Goal: Task Accomplishment & Management: Use online tool/utility

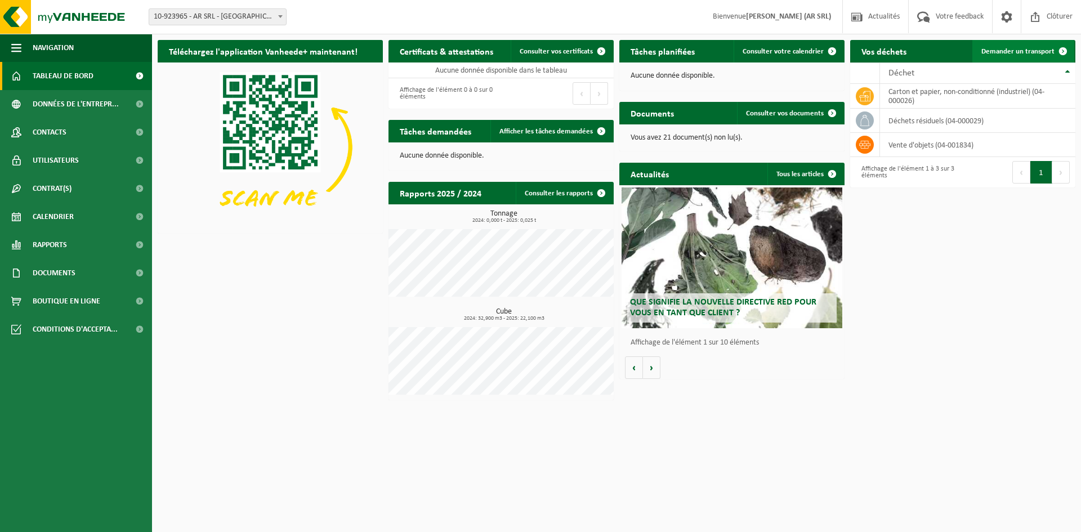
click at [1047, 51] on span "Demander un transport" at bounding box center [1018, 51] width 73 height 7
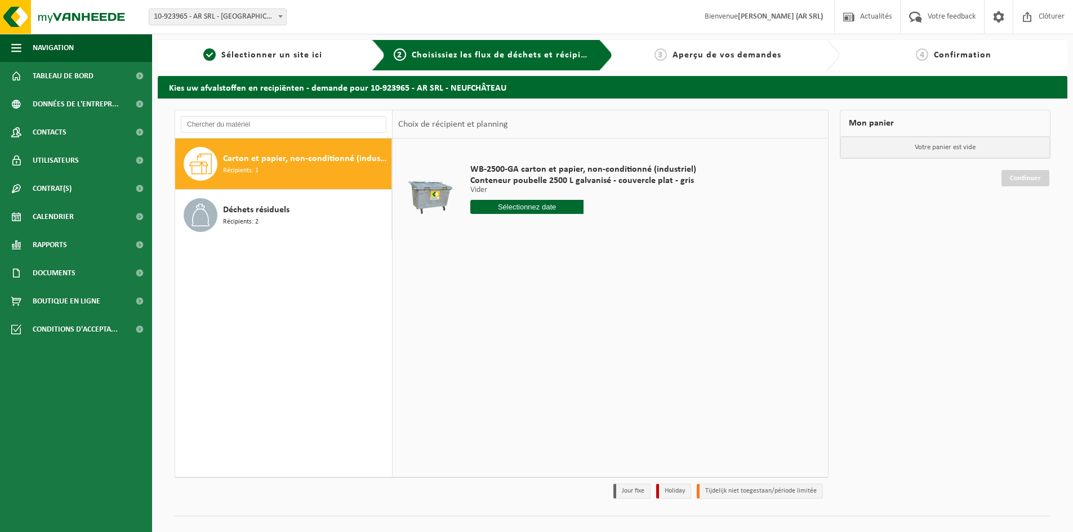
click at [547, 206] on input "text" at bounding box center [526, 207] width 113 height 14
click at [598, 232] on icon at bounding box center [598, 233] width 3 height 6
click at [503, 270] on div "2" at bounding box center [501, 271] width 20 height 18
type input "à partir de 2025-09-02"
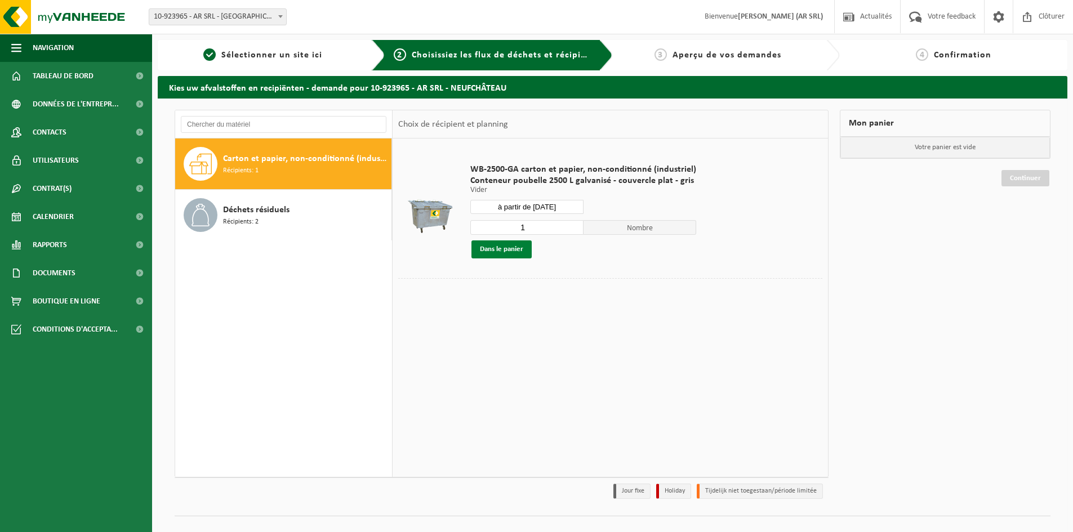
click at [508, 250] on button "Dans le panier" at bounding box center [501, 250] width 60 height 18
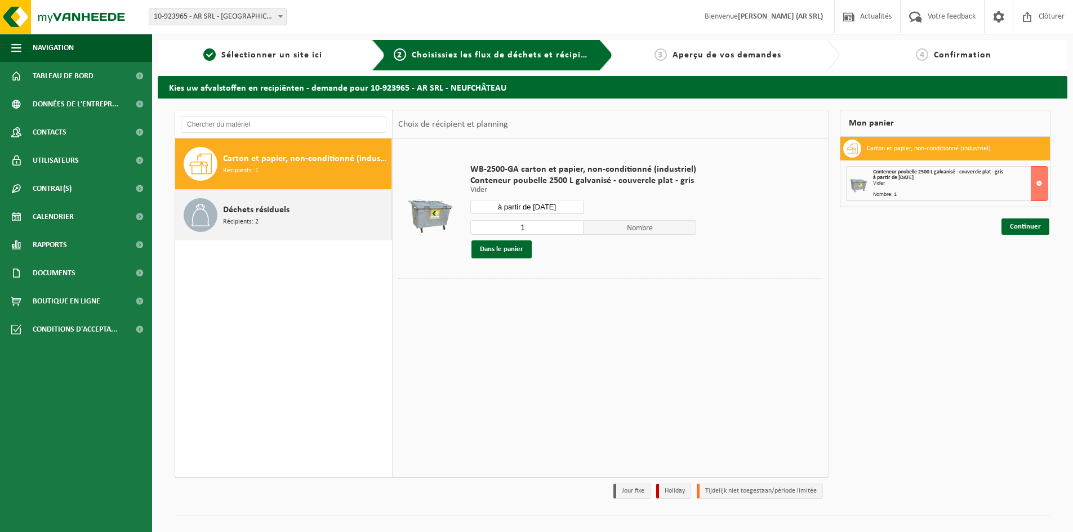
click at [254, 216] on span "Déchets résiduels" at bounding box center [256, 210] width 66 height 14
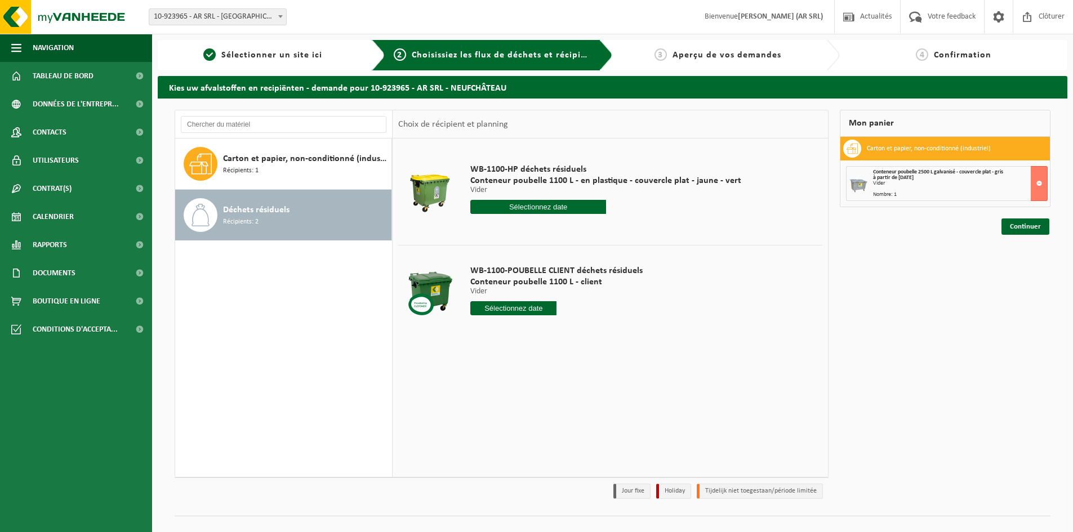
click at [538, 207] on input "text" at bounding box center [538, 207] width 136 height 14
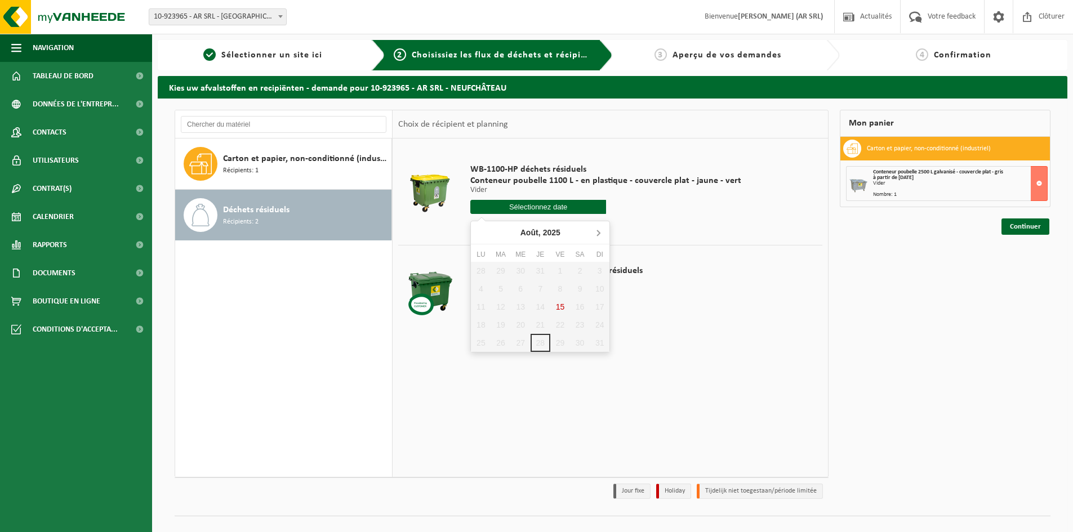
click at [599, 233] on icon at bounding box center [598, 233] width 3 height 6
click at [480, 271] on div "1" at bounding box center [481, 271] width 20 height 18
type input "à partir de 2025-09-01"
type input "2025-09-01"
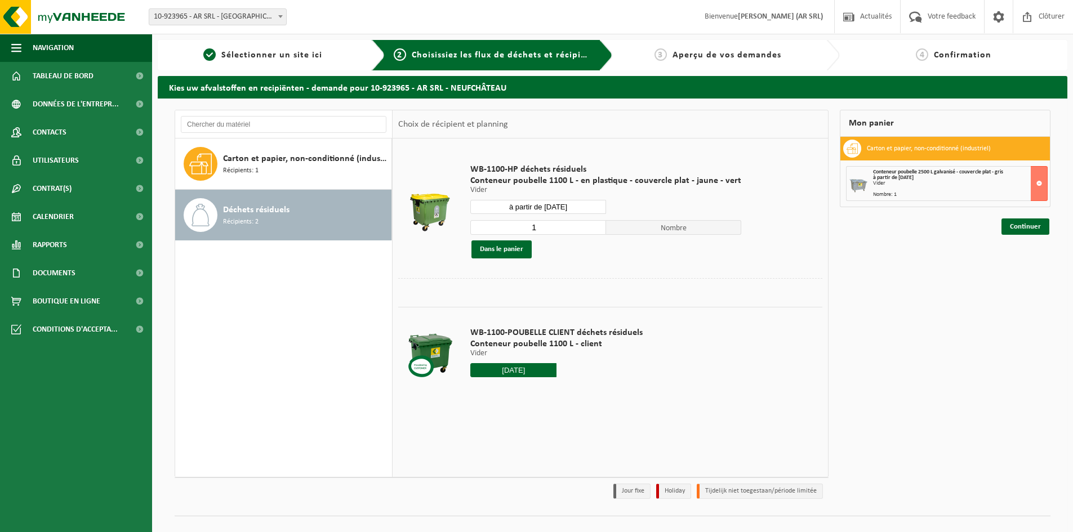
click at [510, 366] on input "2025-09-01" at bounding box center [513, 370] width 86 height 14
click at [477, 435] on div "1" at bounding box center [481, 434] width 20 height 18
click at [648, 350] on td "WB-1100-POUBELLE CLIENT déchets résiduels Conteneur poubelle 1100 L - client Vi…" at bounding box center [642, 355] width 360 height 96
click at [493, 249] on button "Dans le panier" at bounding box center [501, 250] width 60 height 18
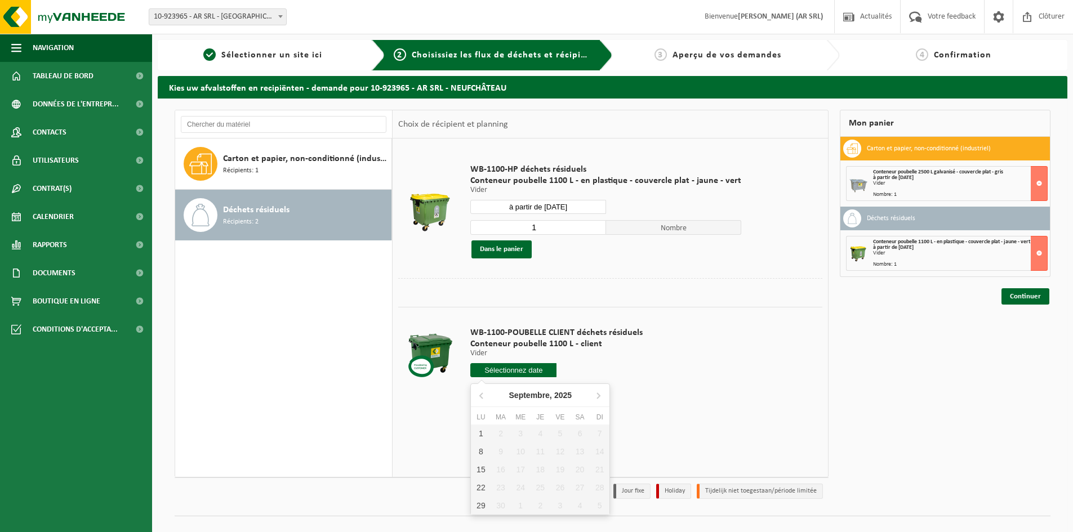
click at [510, 365] on input "text" at bounding box center [513, 370] width 86 height 14
click at [483, 427] on div "1" at bounding box center [481, 434] width 20 height 18
type input "à partir de 2025-09-01"
type input "2025-09-01"
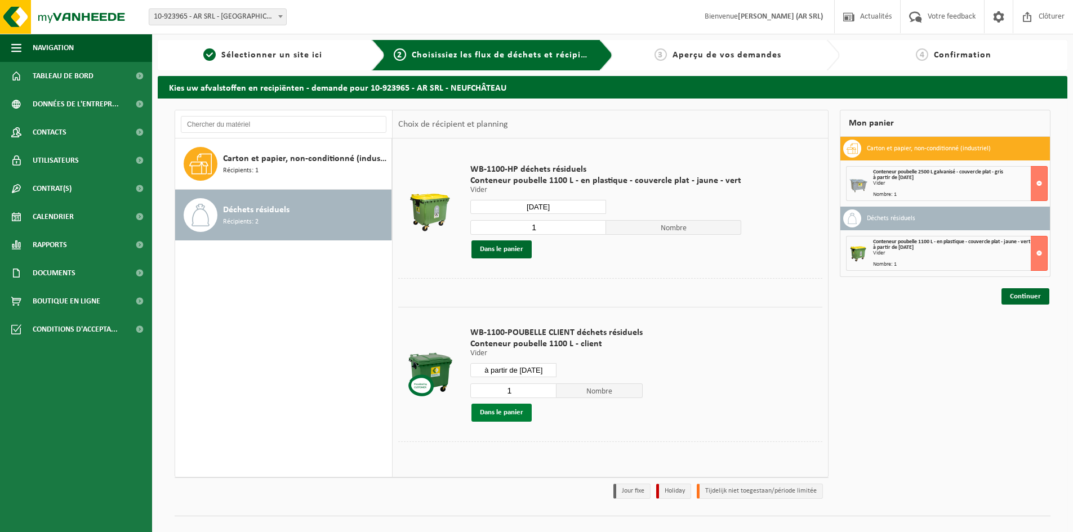
click at [496, 414] on button "Dans le panier" at bounding box center [501, 413] width 60 height 18
click at [1031, 336] on link "Continuer" at bounding box center [1026, 337] width 48 height 16
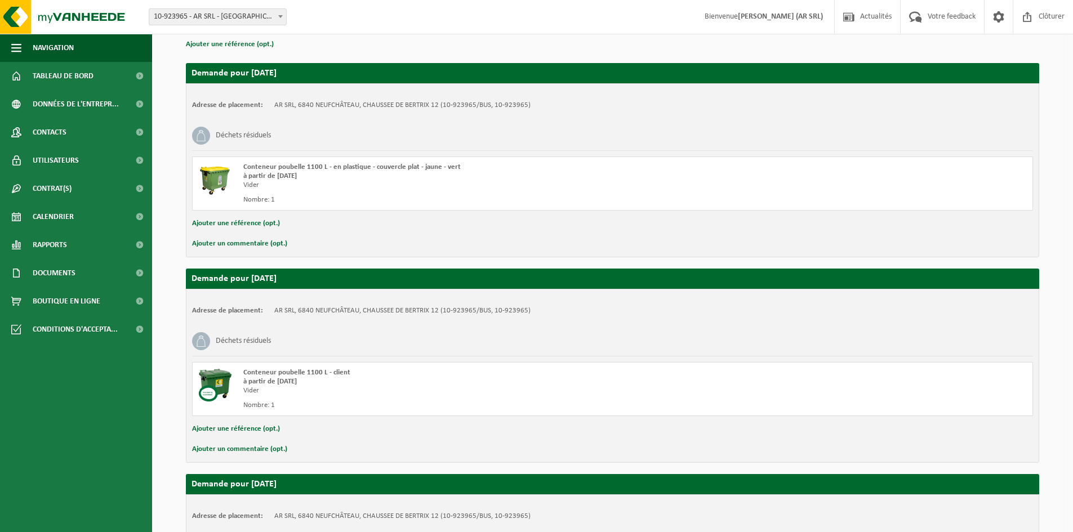
scroll to position [362, 0]
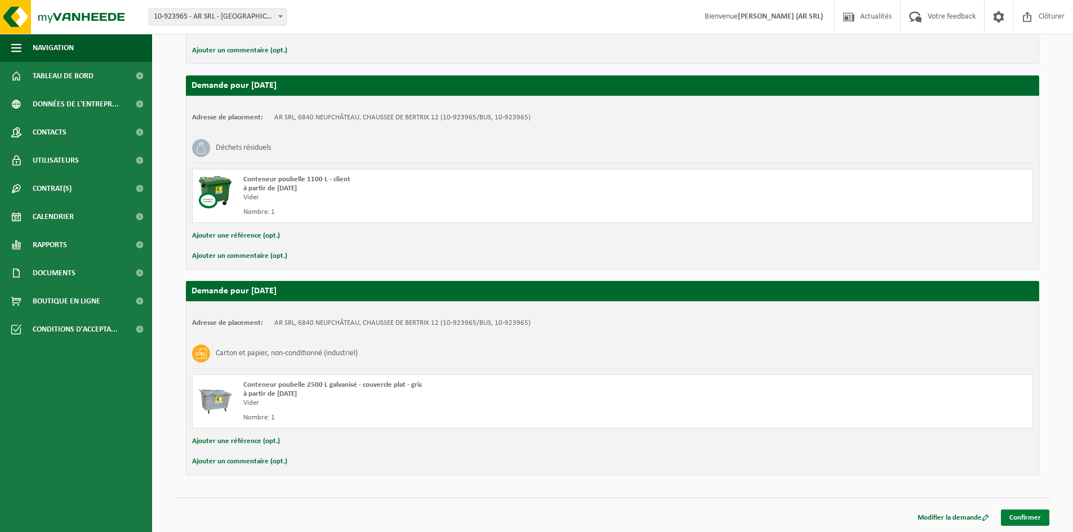
click at [1030, 518] on link "Confirmer" at bounding box center [1025, 518] width 48 height 16
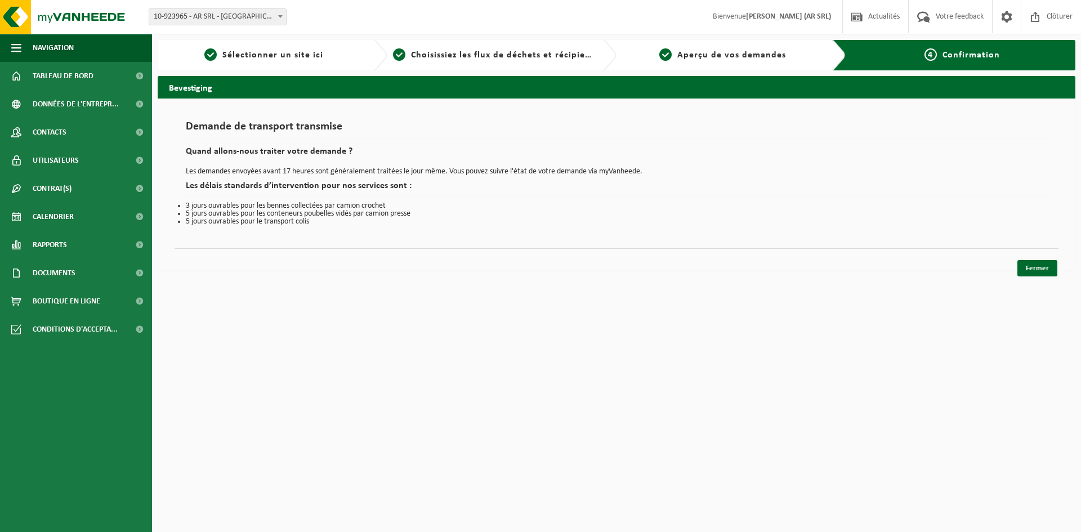
click at [1061, 269] on div "Demande de transport transmise Quand allons-nous traiter votre demande ? Les de…" at bounding box center [617, 185] width 918 height 173
click at [1043, 266] on link "Fermer" at bounding box center [1038, 268] width 40 height 16
